Goal: Transaction & Acquisition: Book appointment/travel/reservation

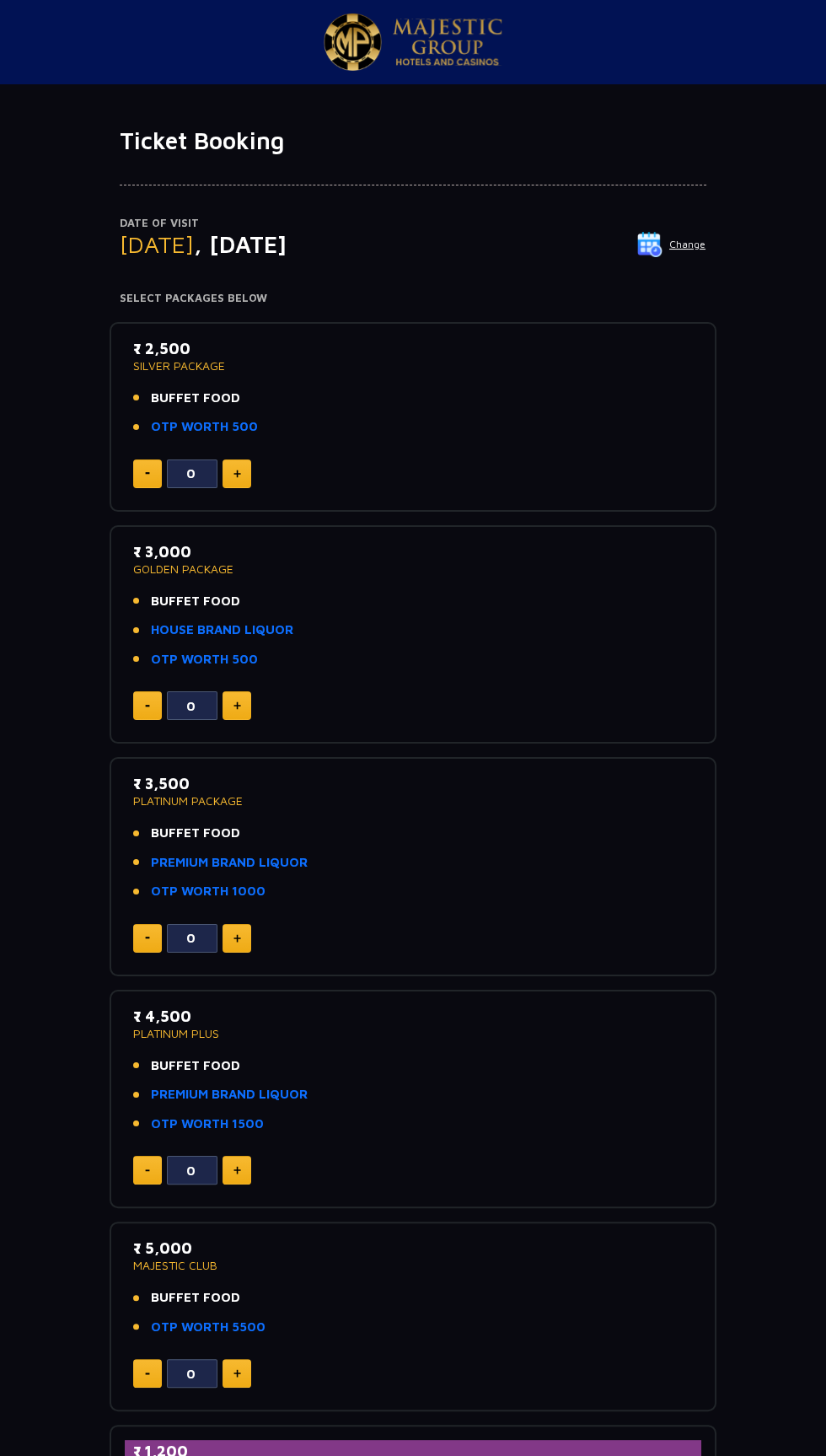
click at [446, 48] on img at bounding box center [448, 41] width 110 height 48
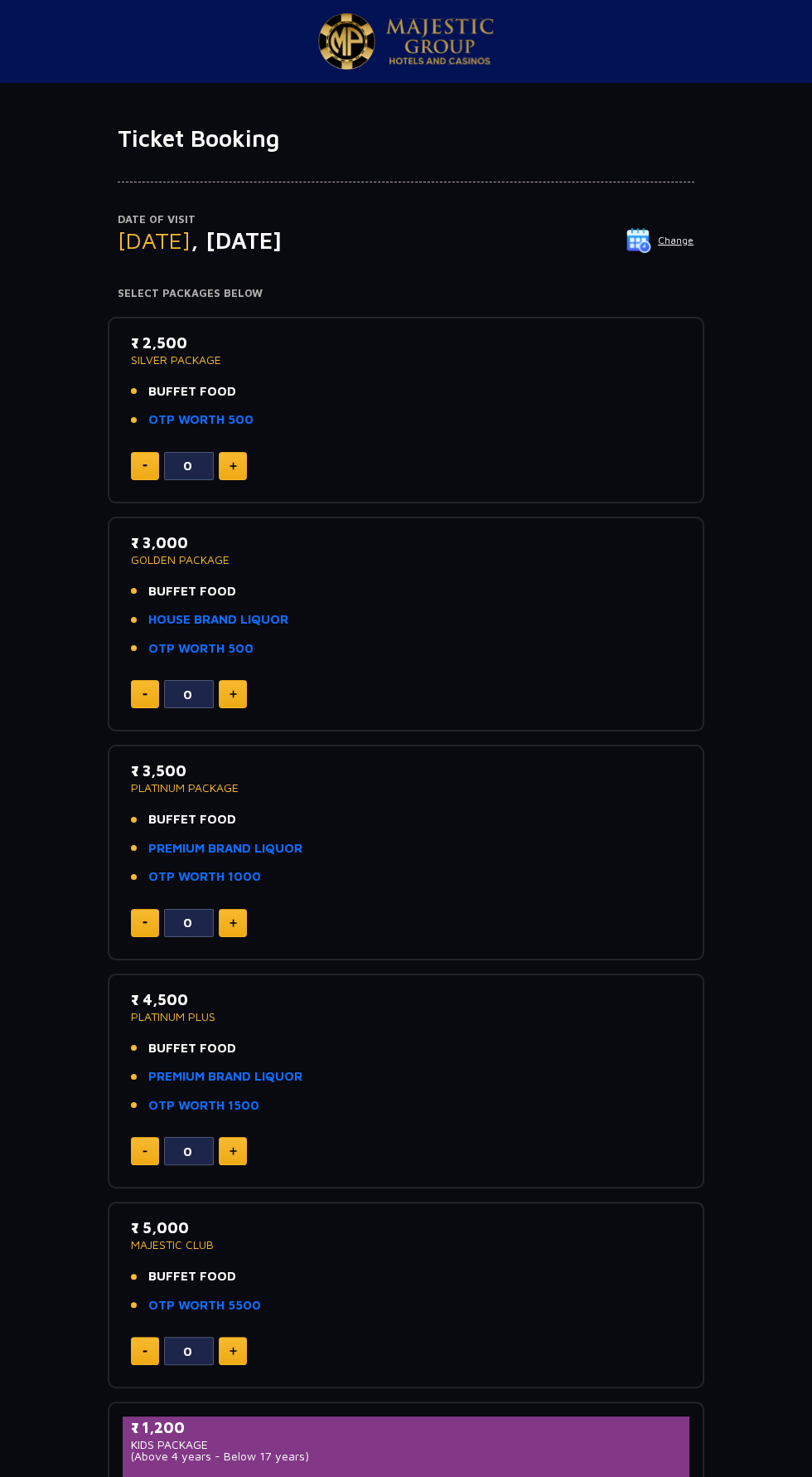
click at [232, 464] on img at bounding box center [233, 466] width 8 height 8
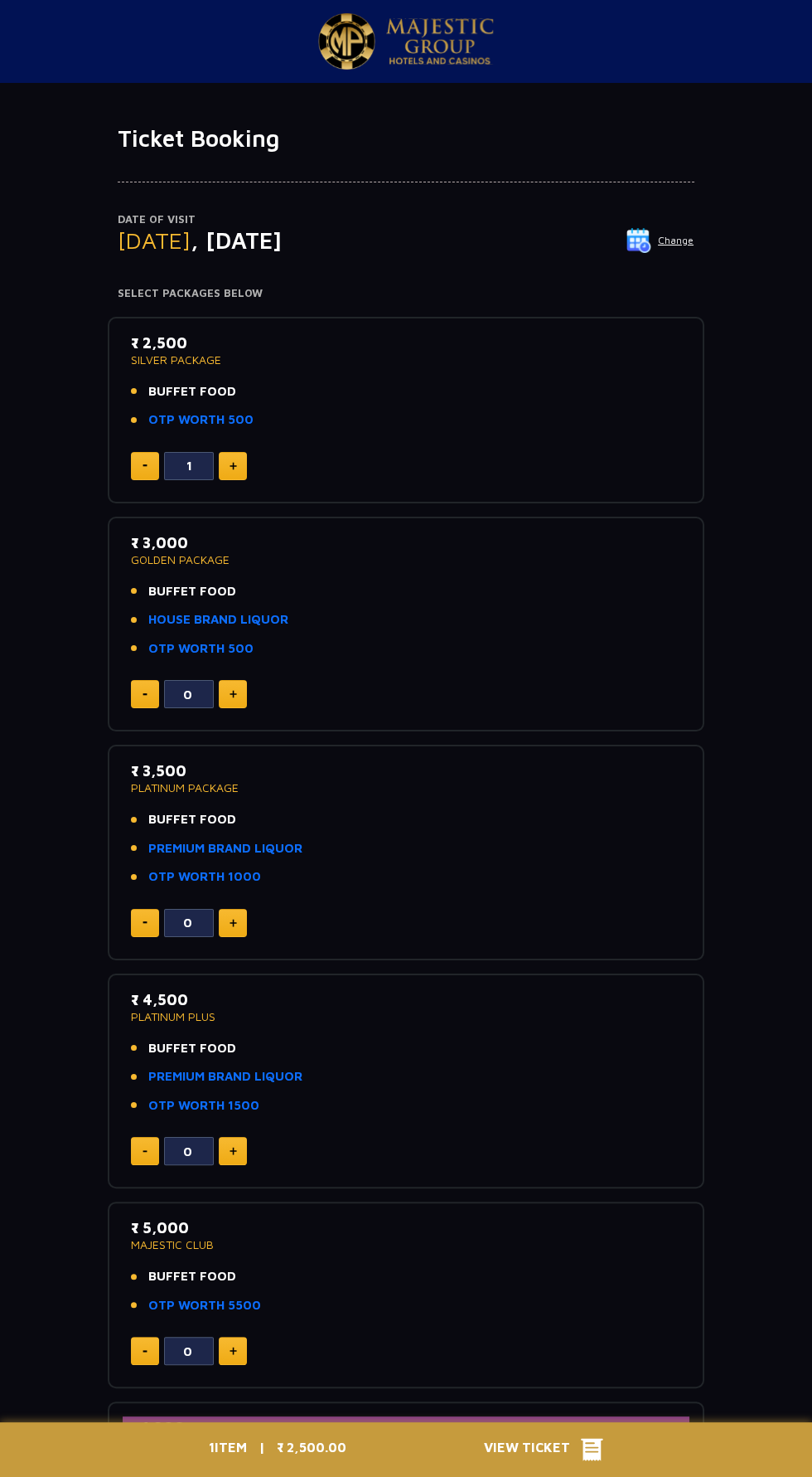
click at [232, 464] on img at bounding box center [233, 466] width 8 height 8
type input "3"
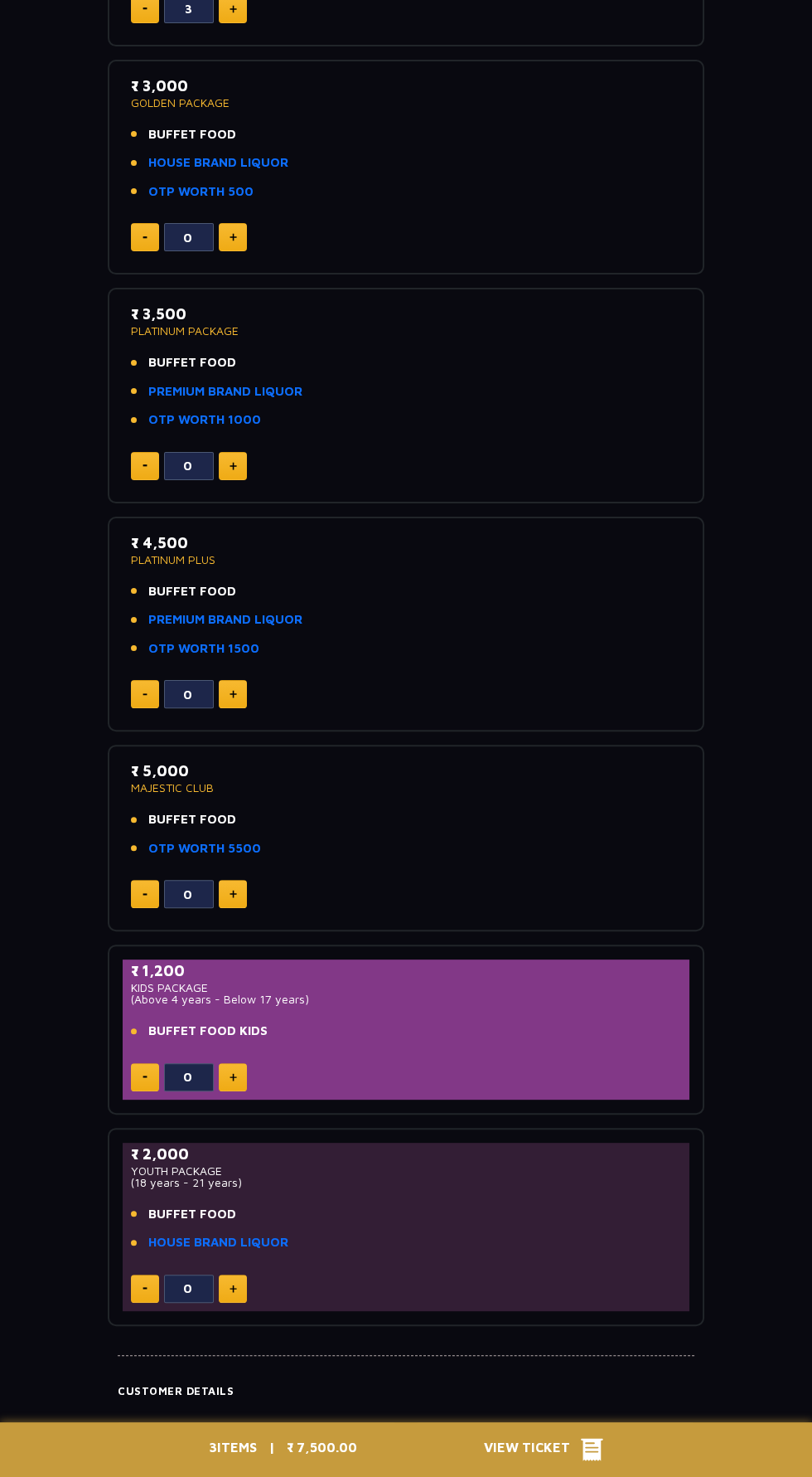
scroll to position [460, 0]
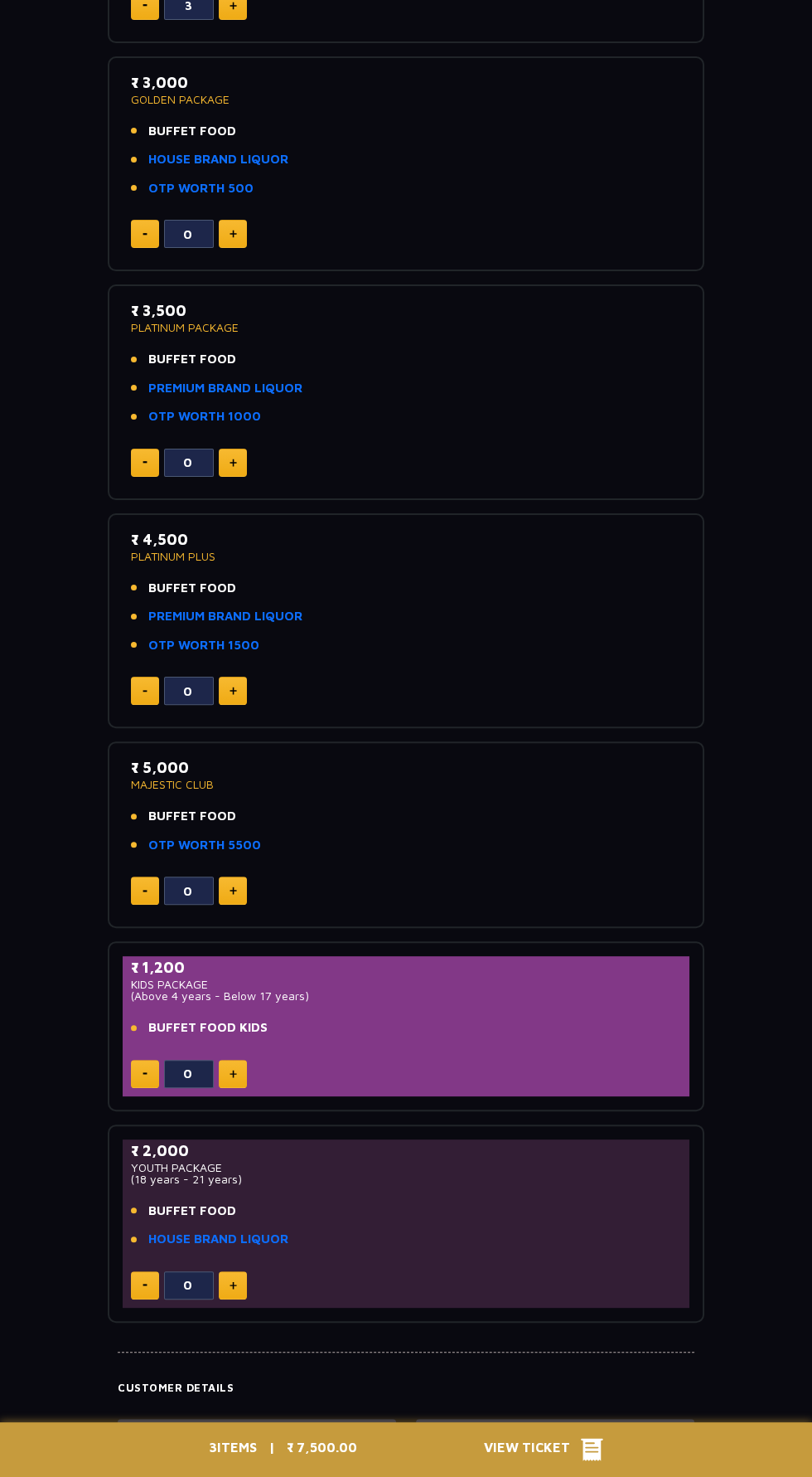
click at [232, 1070] on img at bounding box center [233, 1074] width 8 height 8
type input "2"
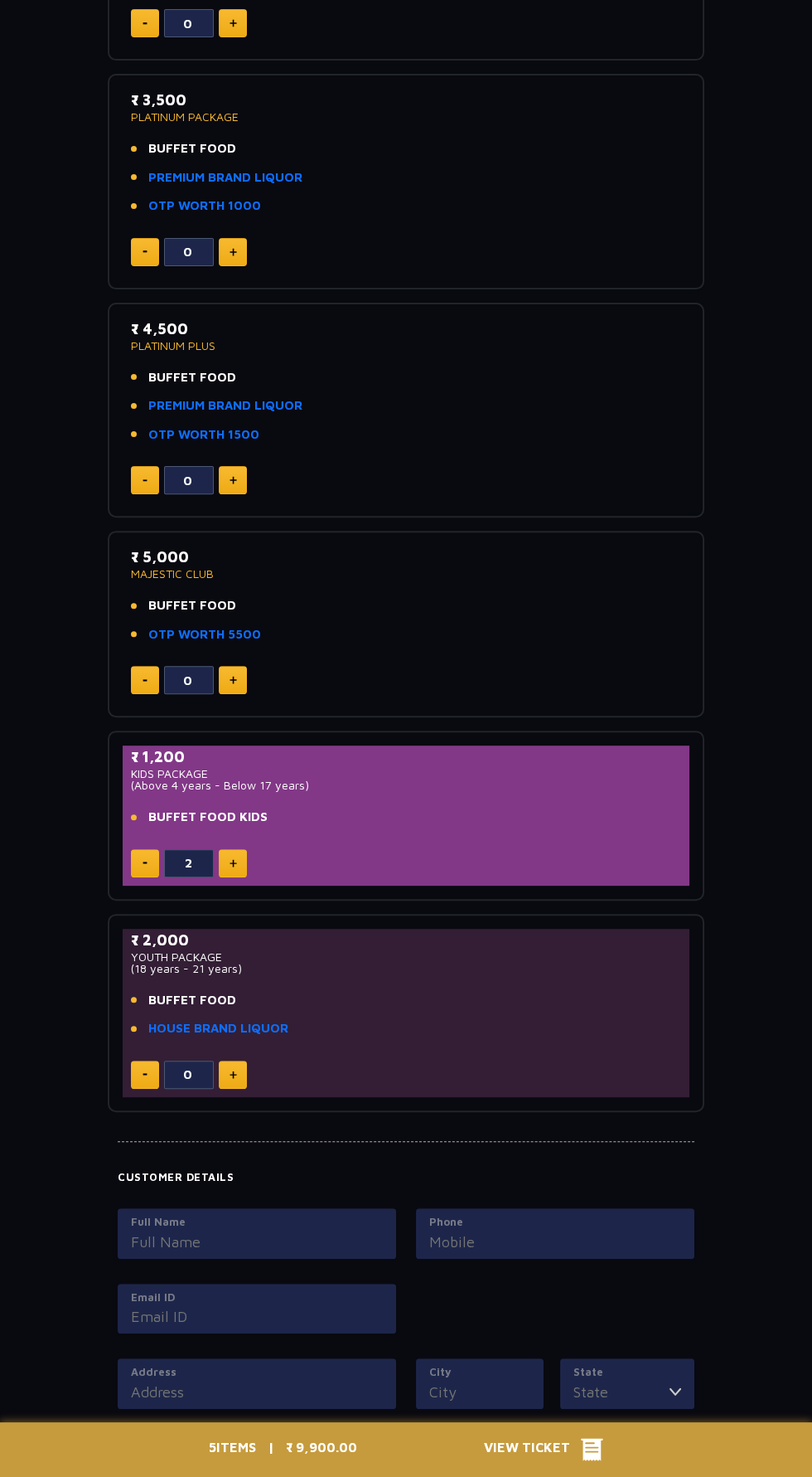
scroll to position [681, 0]
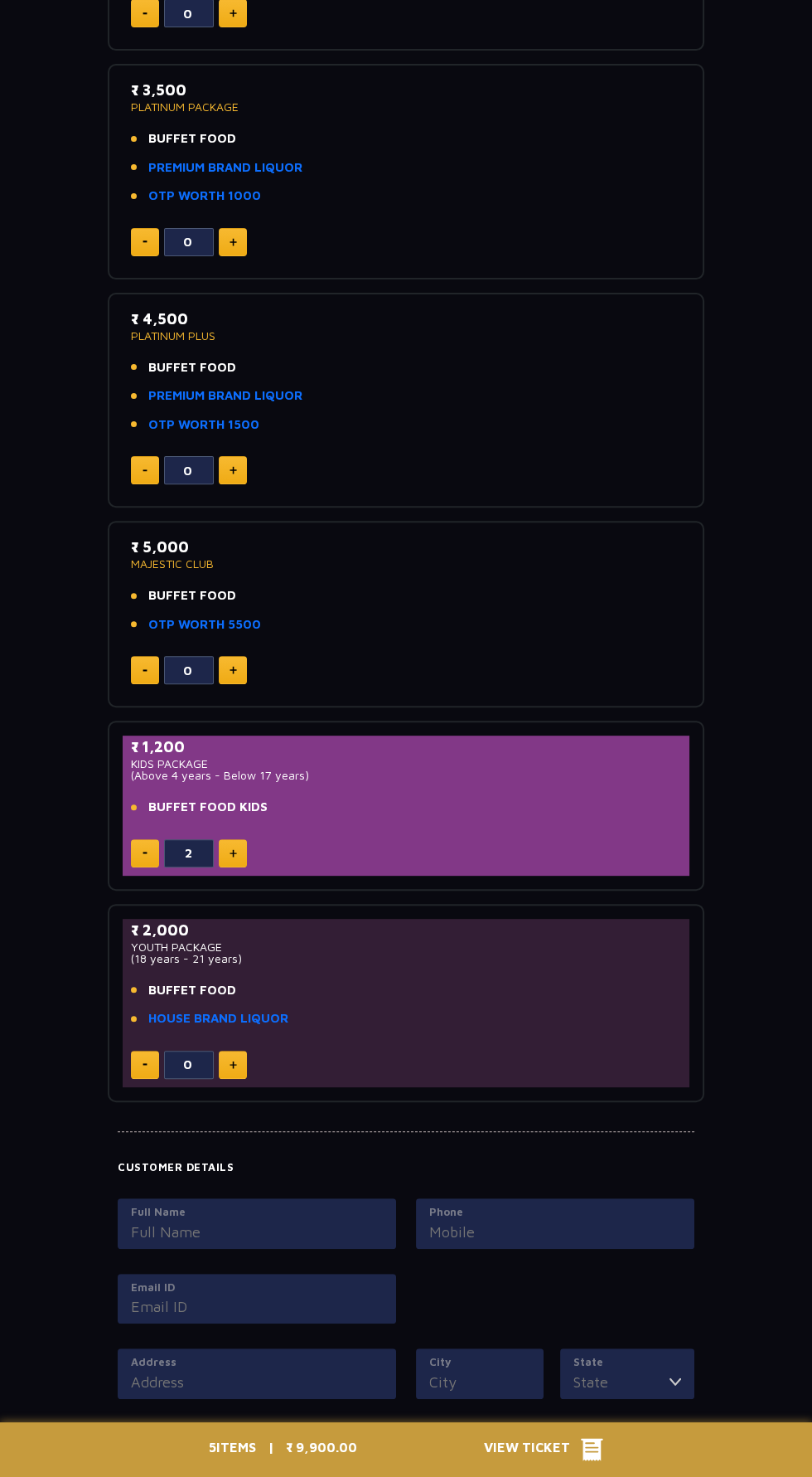
click at [287, 1236] on input "Full Name" at bounding box center [257, 1231] width 252 height 22
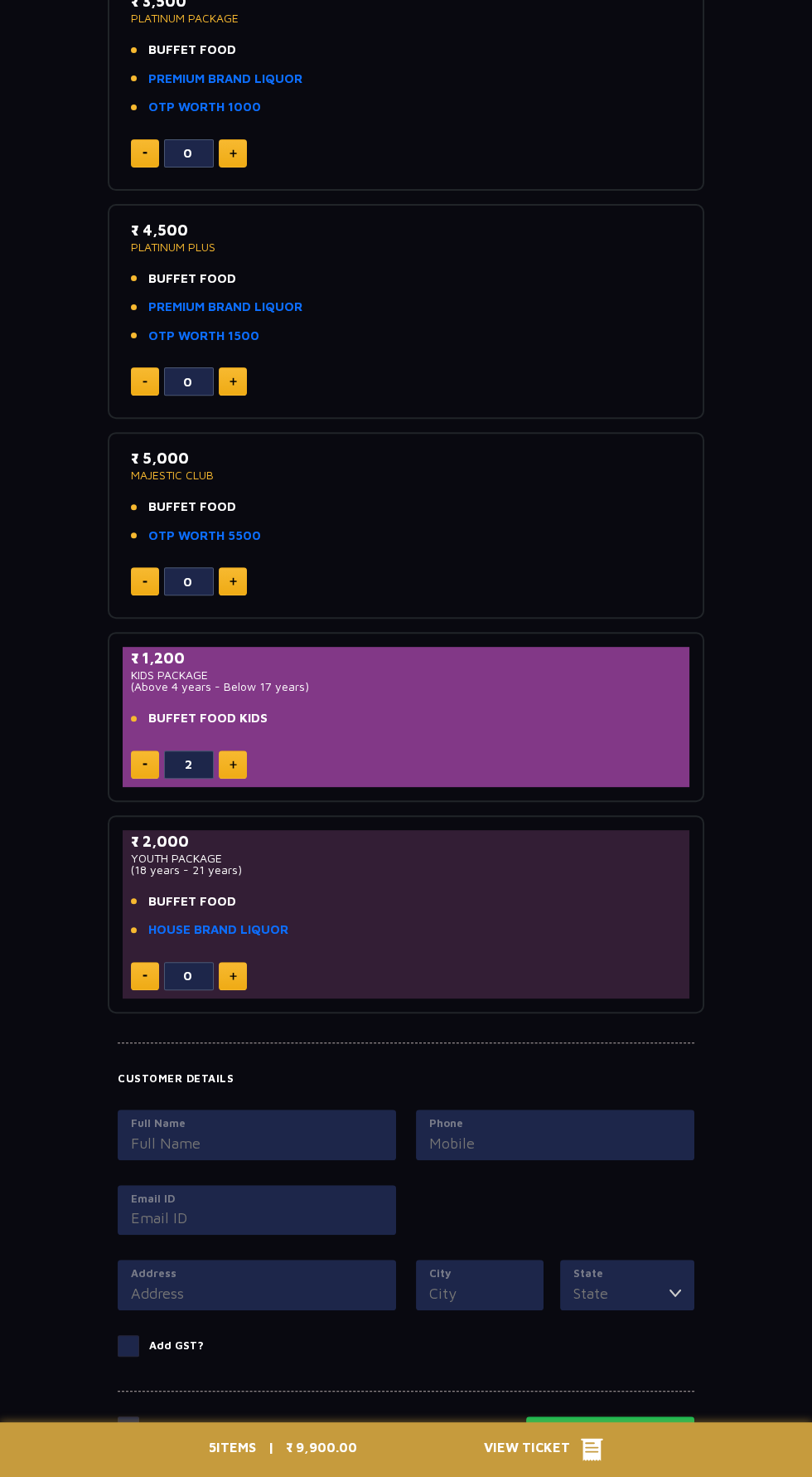
scroll to position [784, 0]
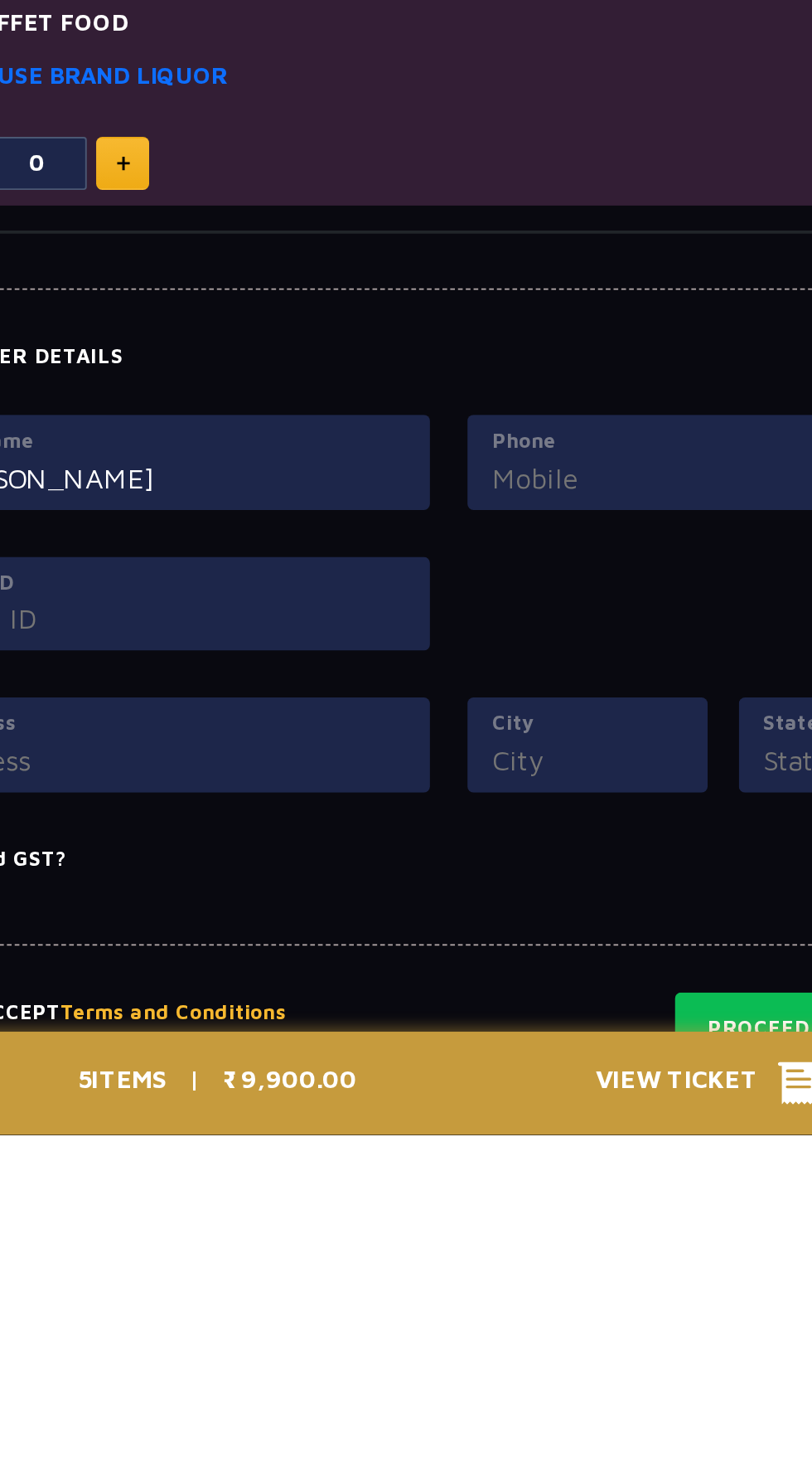
type input "[PERSON_NAME]"
click at [517, 1119] on input "Phone" at bounding box center [555, 1128] width 252 height 22
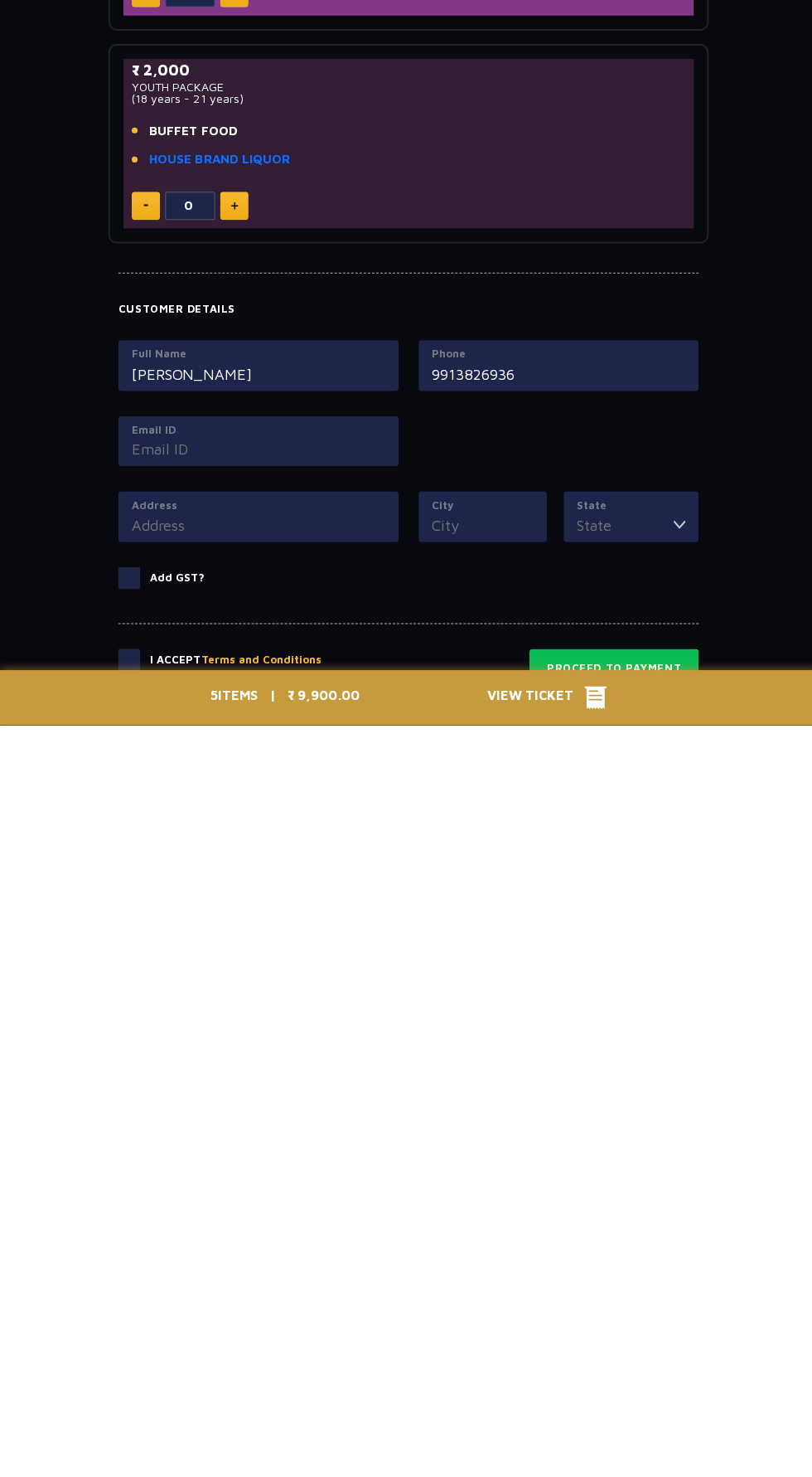
type input "9913826936"
click at [288, 1178] on label "Email ID" at bounding box center [257, 1184] width 252 height 17
click at [288, 1191] on input "Email ID" at bounding box center [257, 1203] width 252 height 22
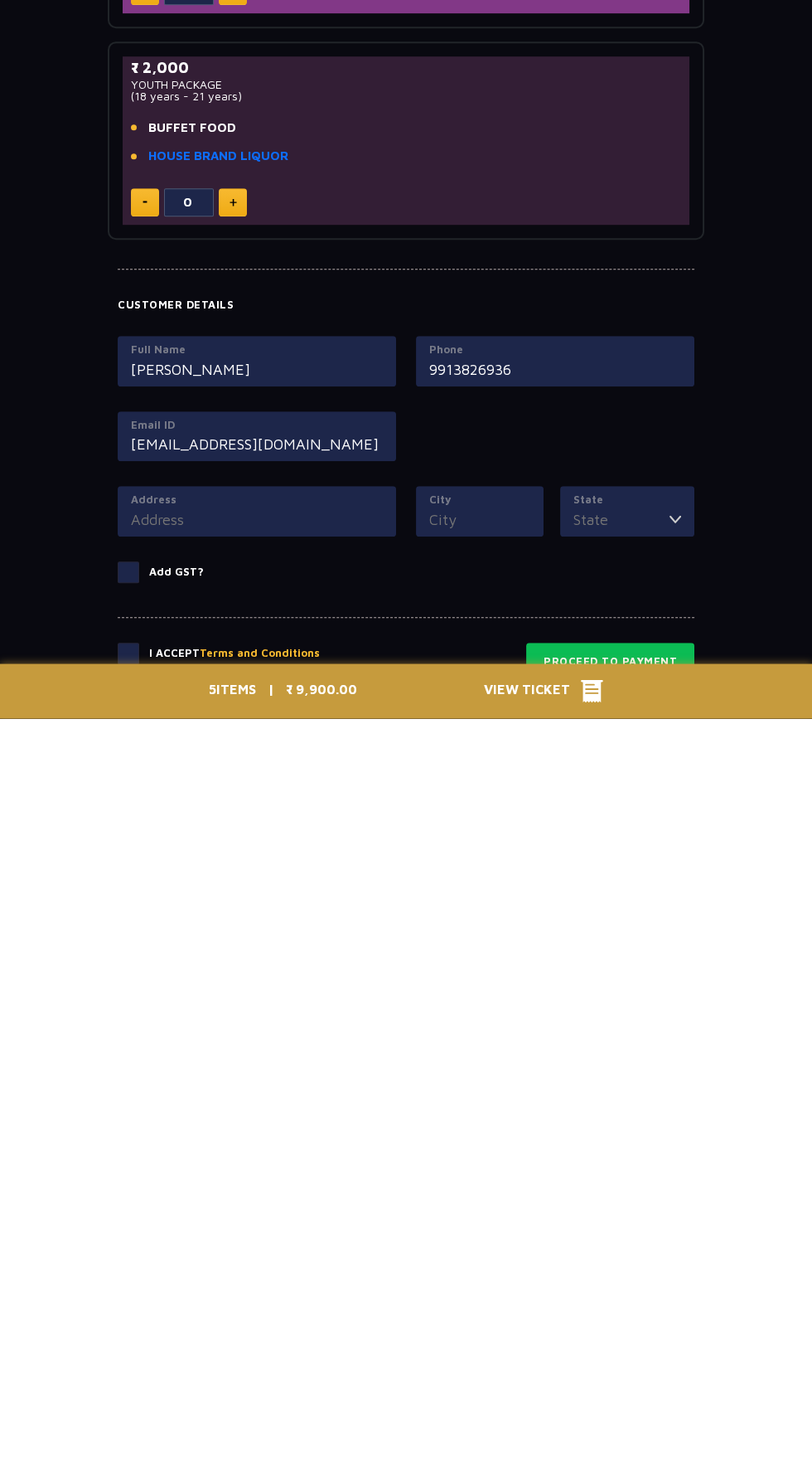
type input "[EMAIL_ADDRESS][DOMAIN_NAME]"
click at [279, 1259] on label "Address" at bounding box center [257, 1259] width 252 height 17
click at [279, 1267] on input "Address" at bounding box center [257, 1278] width 252 height 22
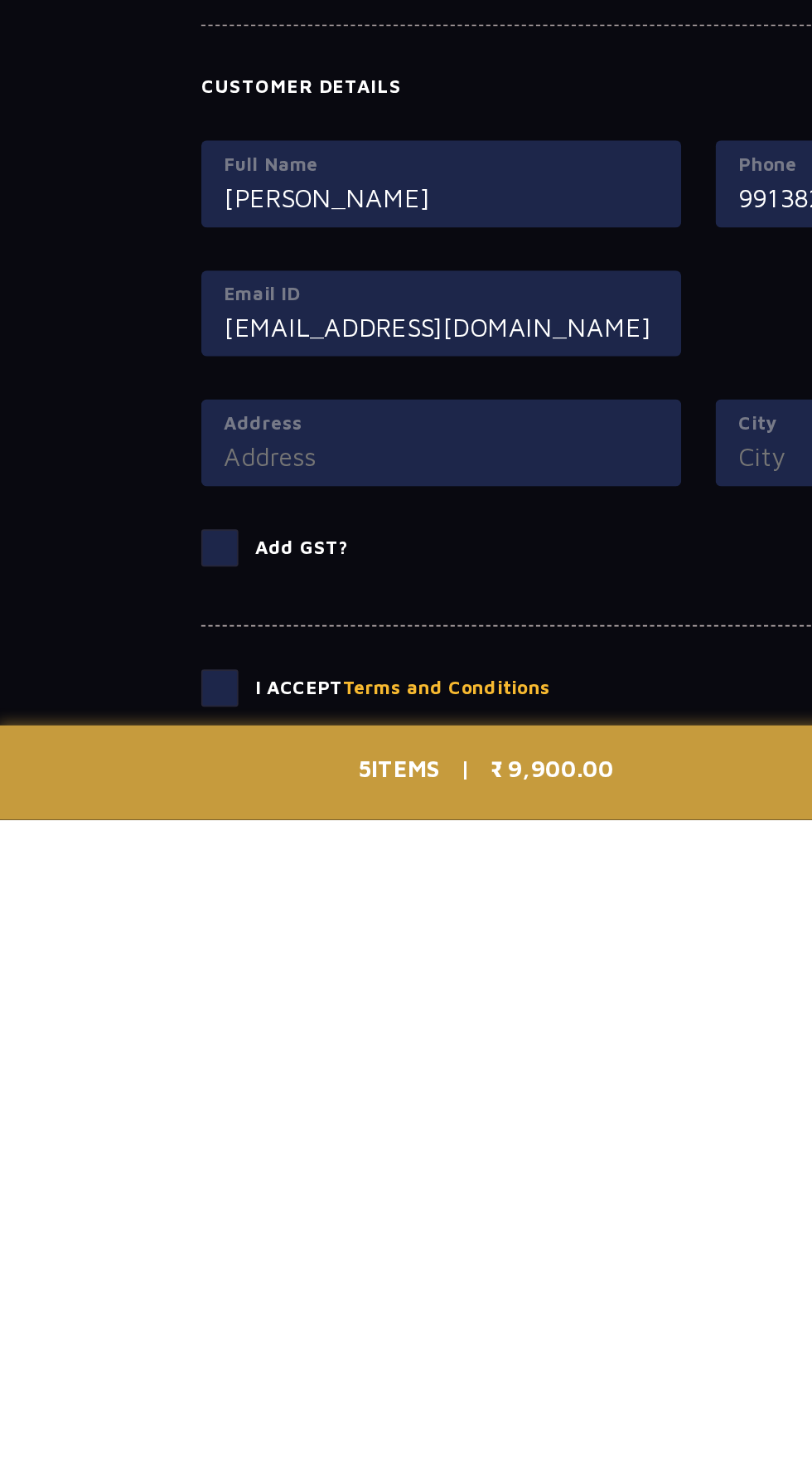
scroll to position [798, 0]
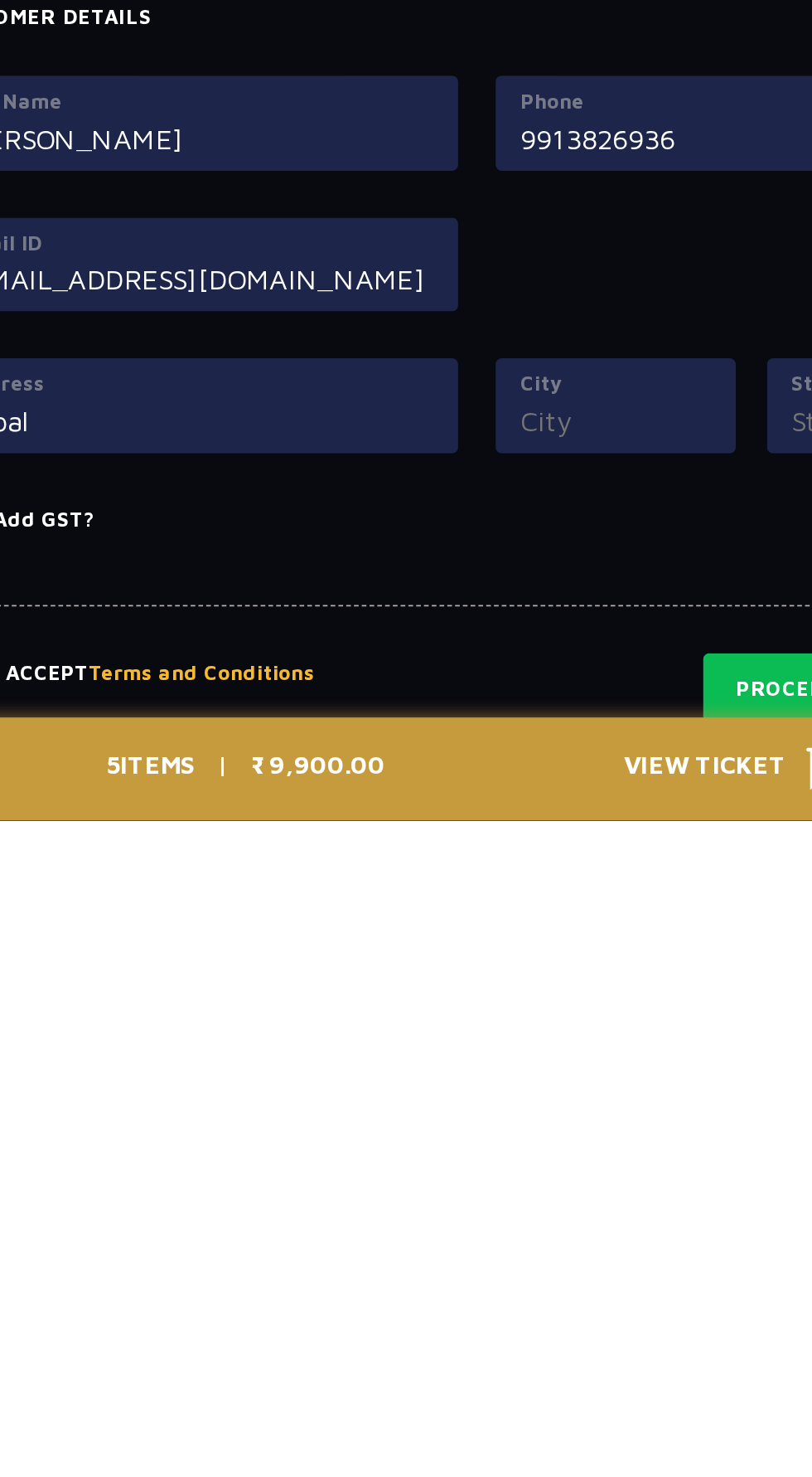
type input "Bopal"
click at [477, 1253] on input "City" at bounding box center [479, 1265] width 101 height 22
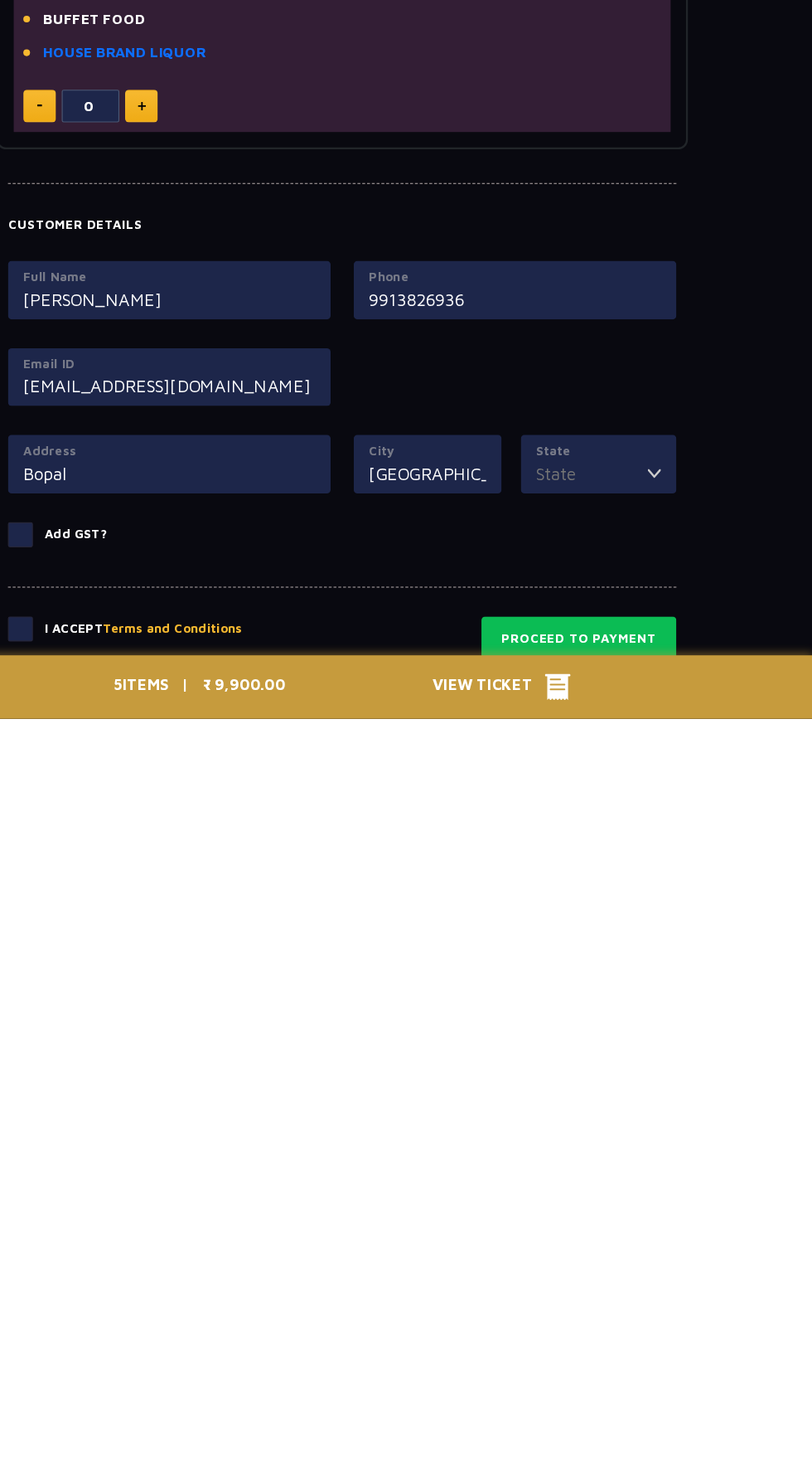
type input "[GEOGRAPHIC_DATA]"
click at [654, 1264] on input "State" at bounding box center [621, 1265] width 96 height 22
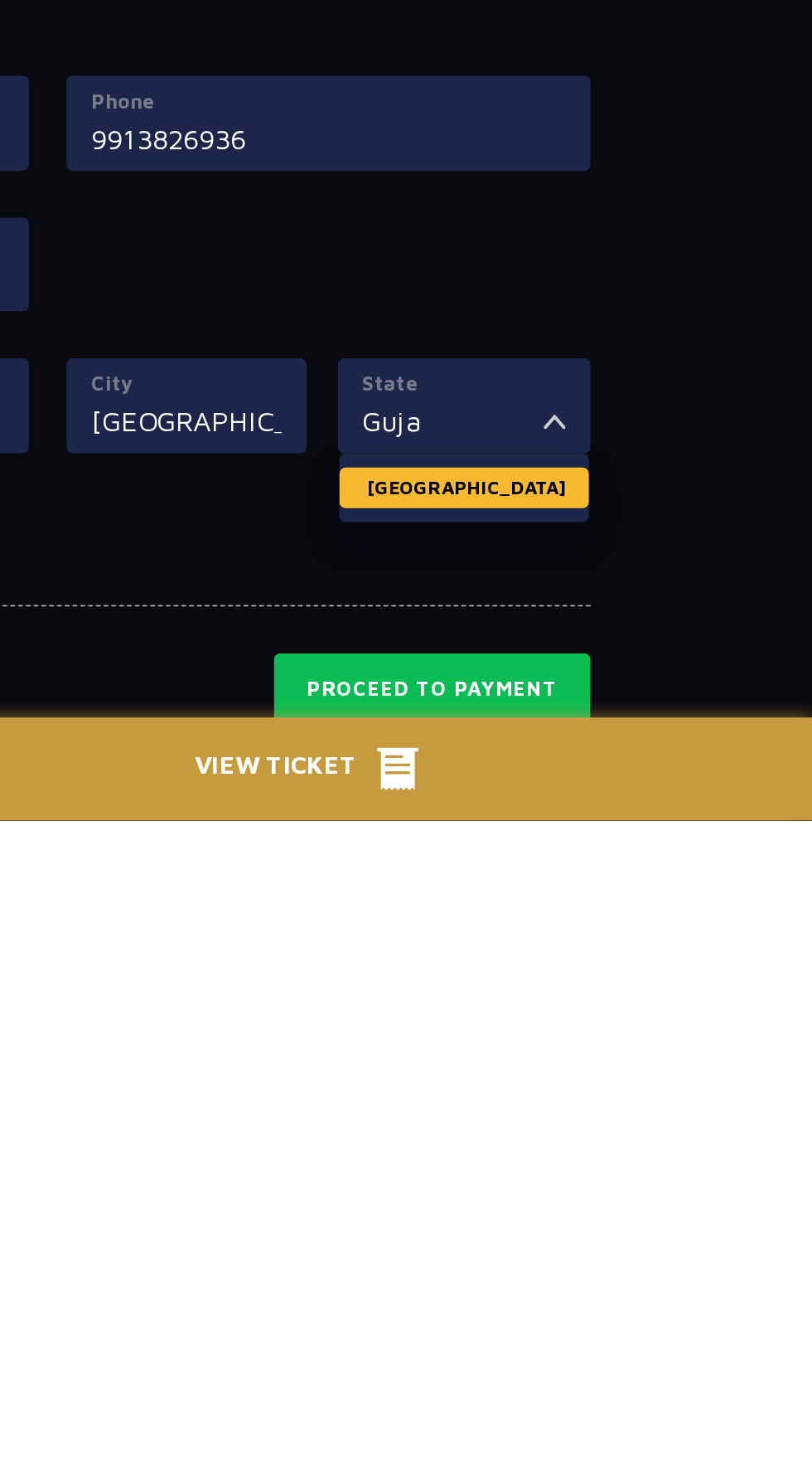
click at [629, 1304] on li "[GEOGRAPHIC_DATA]" at bounding box center [627, 1299] width 133 height 21
type input "[GEOGRAPHIC_DATA]"
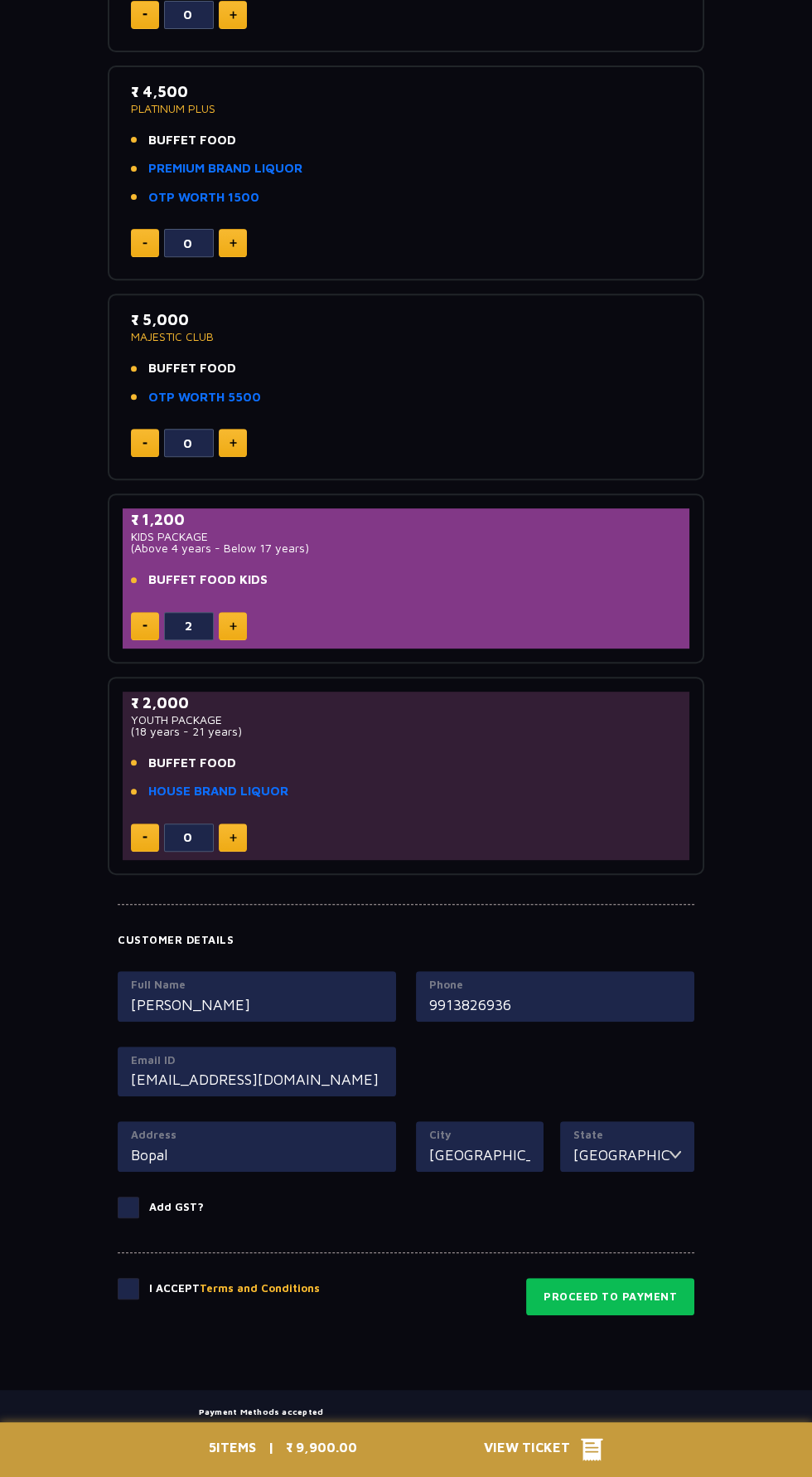
scroll to position [908, 0]
click at [129, 1282] on span at bounding box center [128, 1287] width 21 height 21
click at [0, 0] on input "checkbox" at bounding box center [0, 0] width 0 height 0
click at [640, 1295] on button "Proceed to Payment" at bounding box center [611, 1296] width 168 height 38
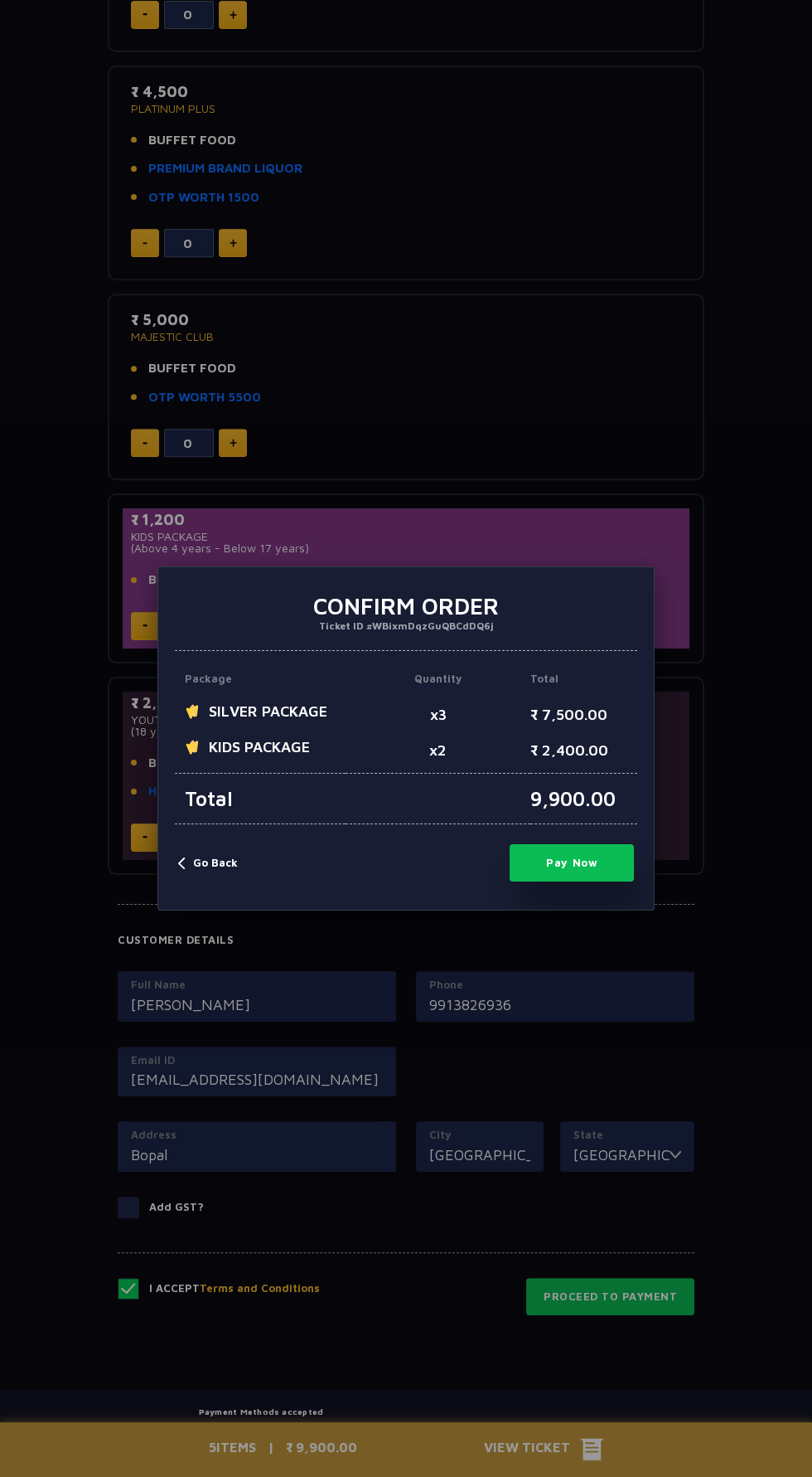
click at [577, 881] on button "Pay Now" at bounding box center [572, 863] width 124 height 37
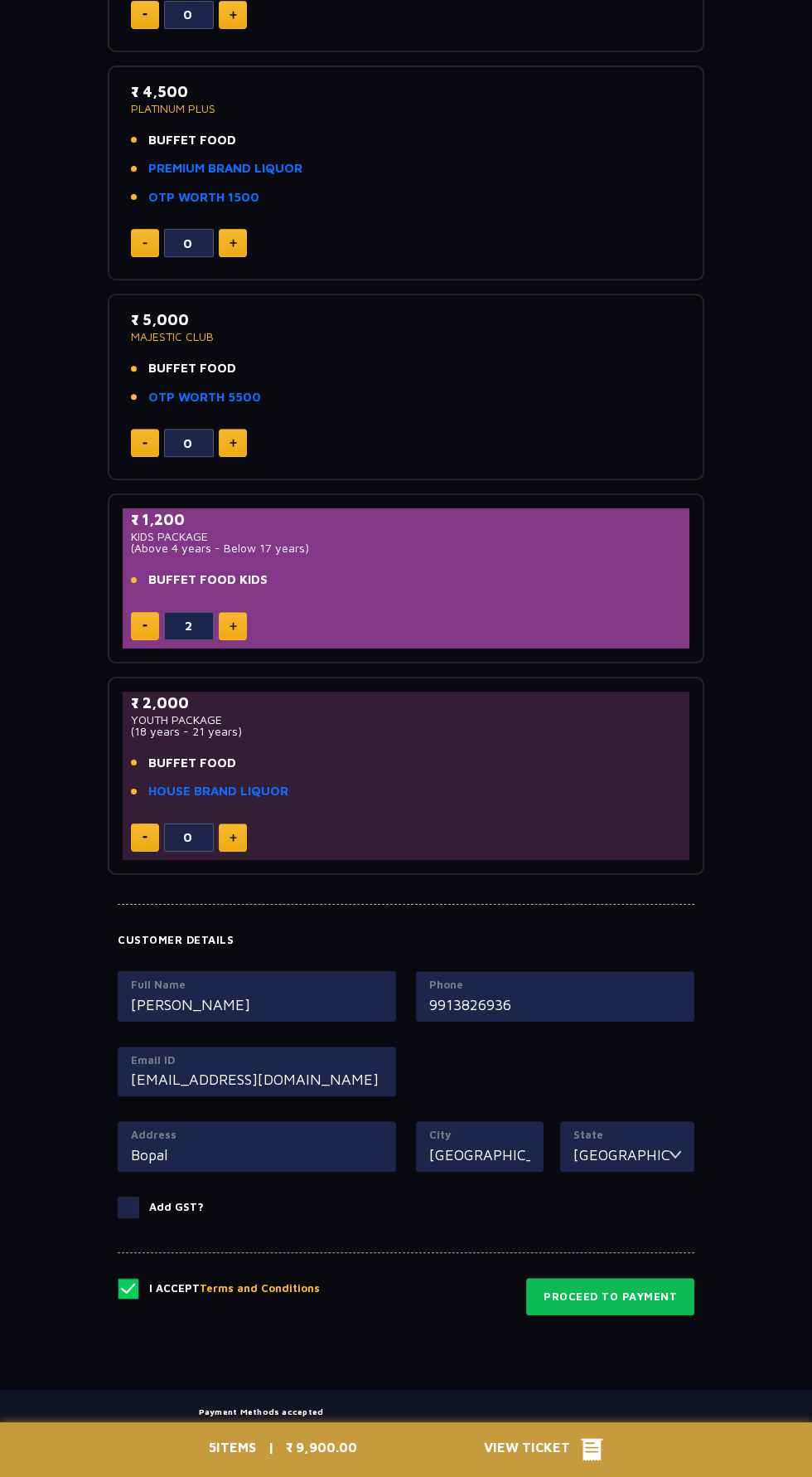
type input "0"
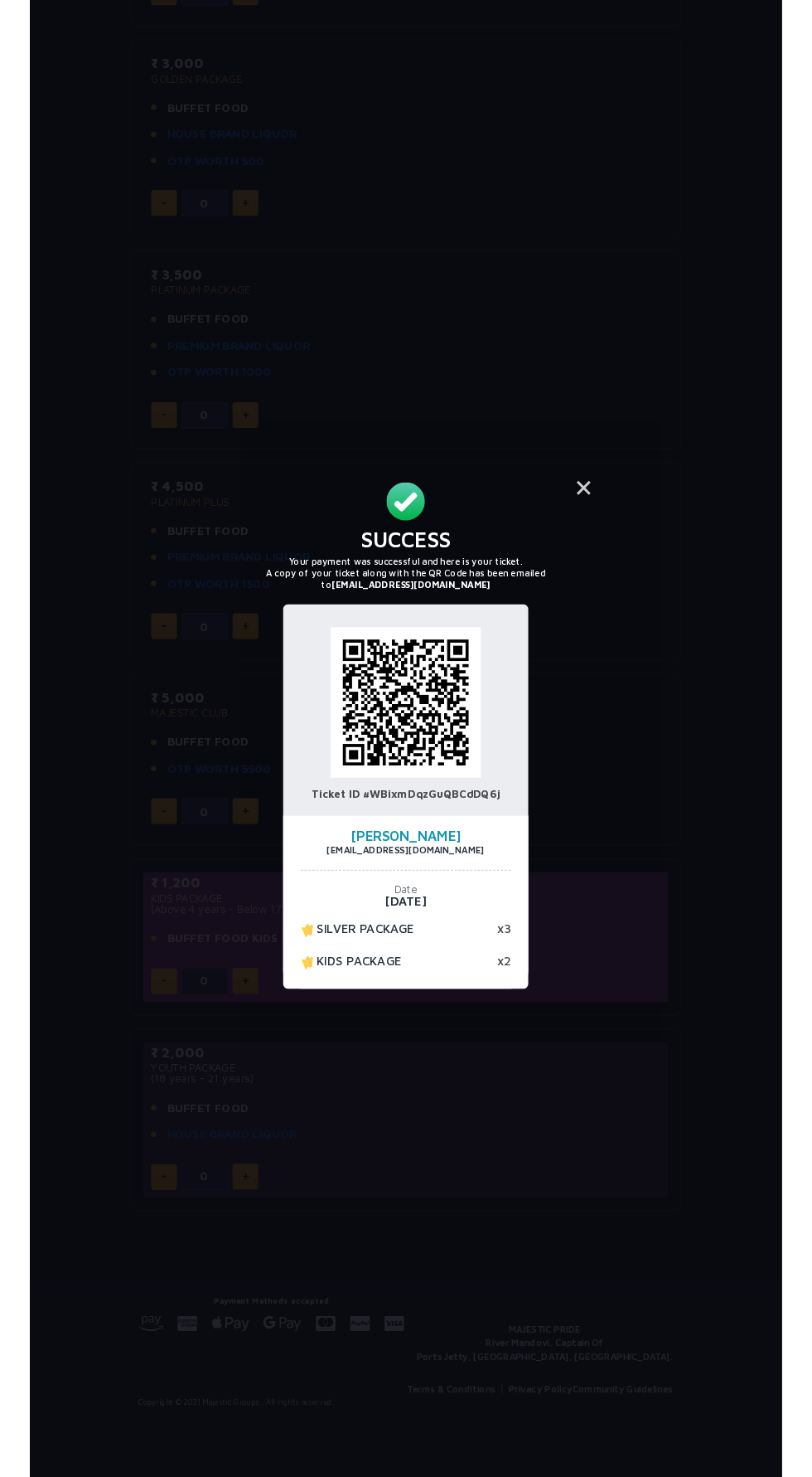
scroll to position [589, 0]
